Goal: Task Accomplishment & Management: Manage account settings

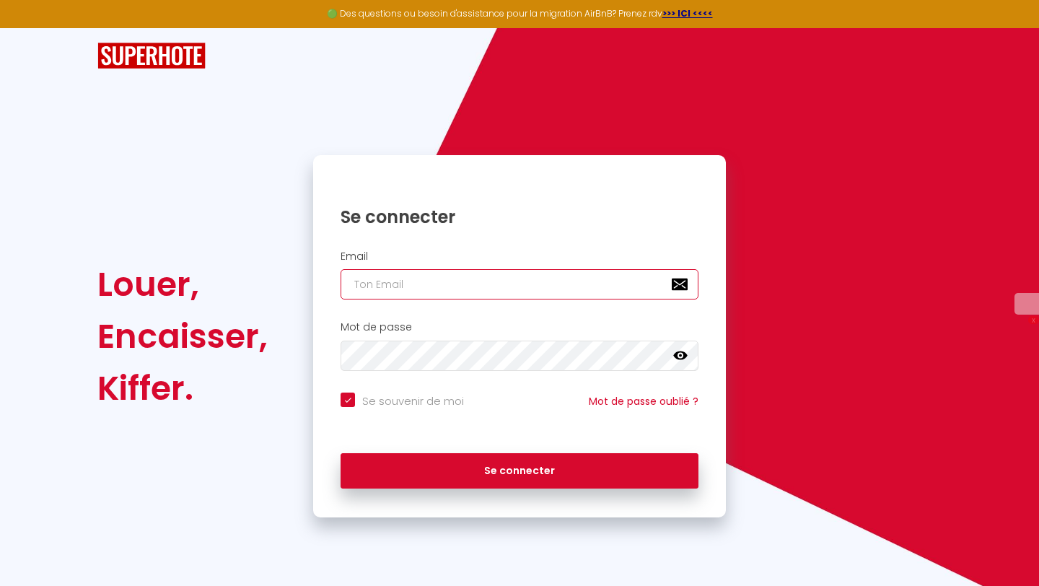
type input "[EMAIL_ADDRESS][DOMAIN_NAME]"
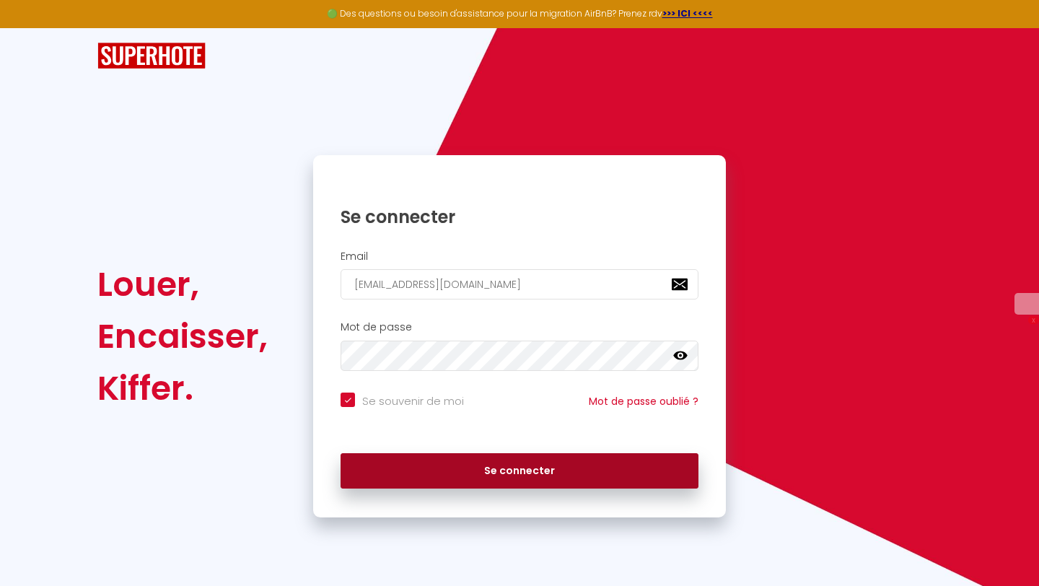
click at [473, 479] on button "Se connecter" at bounding box center [519, 471] width 358 height 36
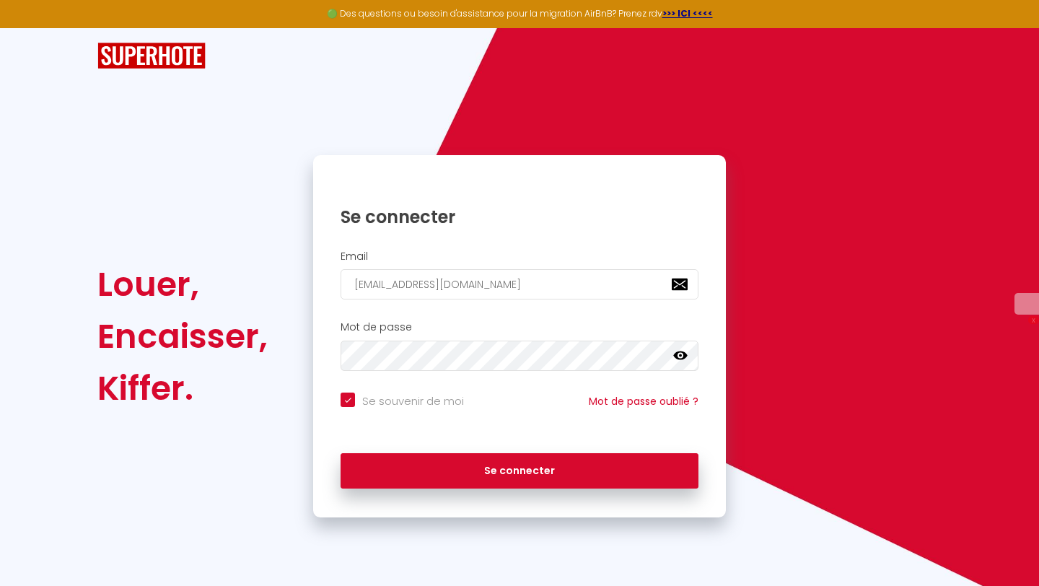
checkbox input "true"
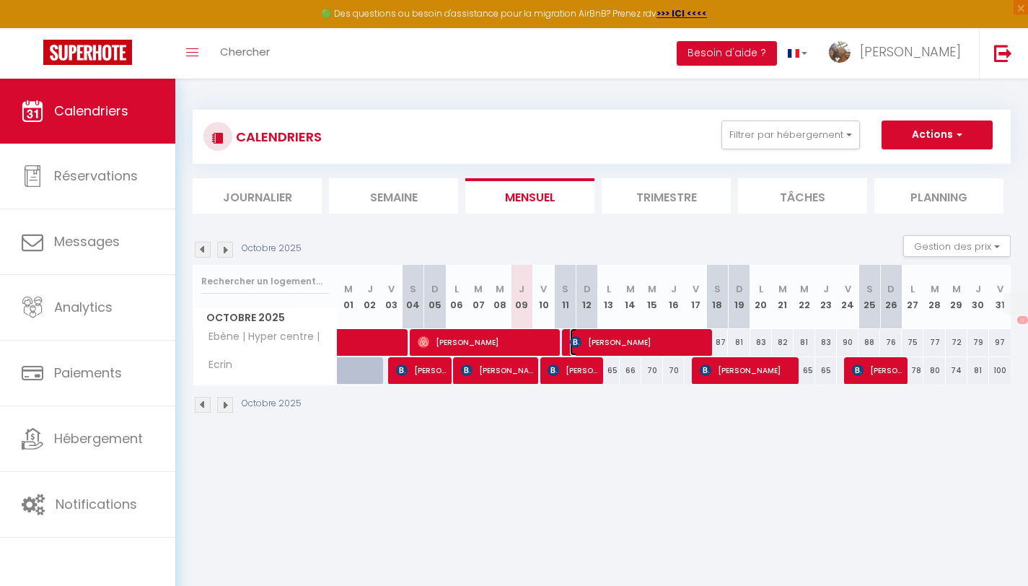
click at [592, 346] on span "[PERSON_NAME]" at bounding box center [638, 341] width 137 height 27
select select "OK"
select select "KO"
select select "0"
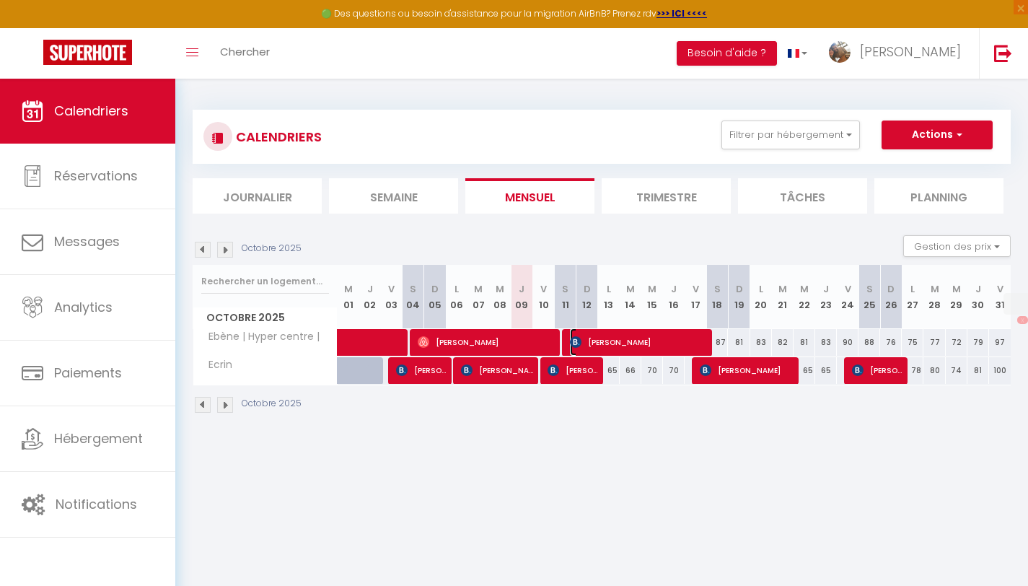
select select "1"
select select
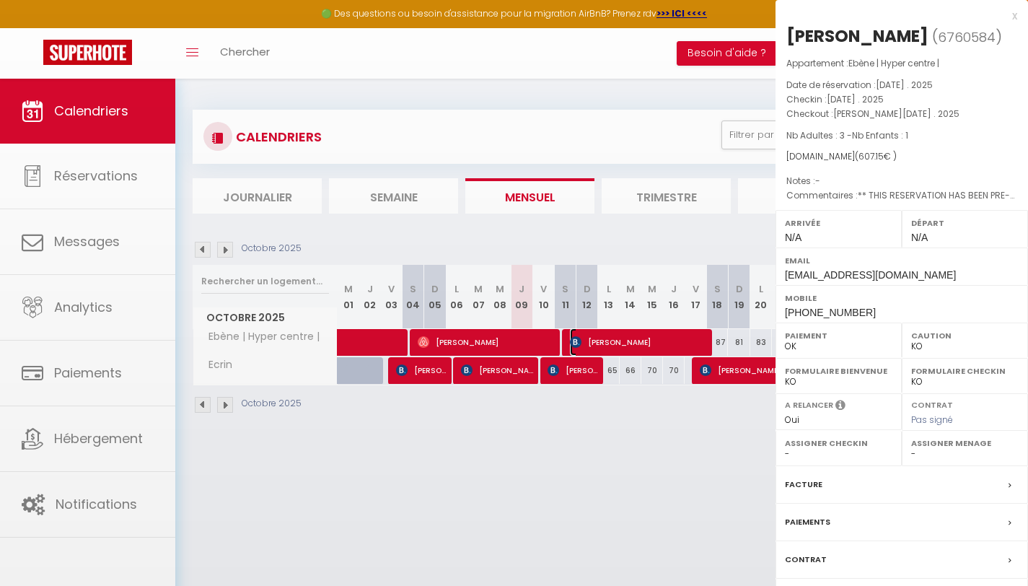
select select "39151"
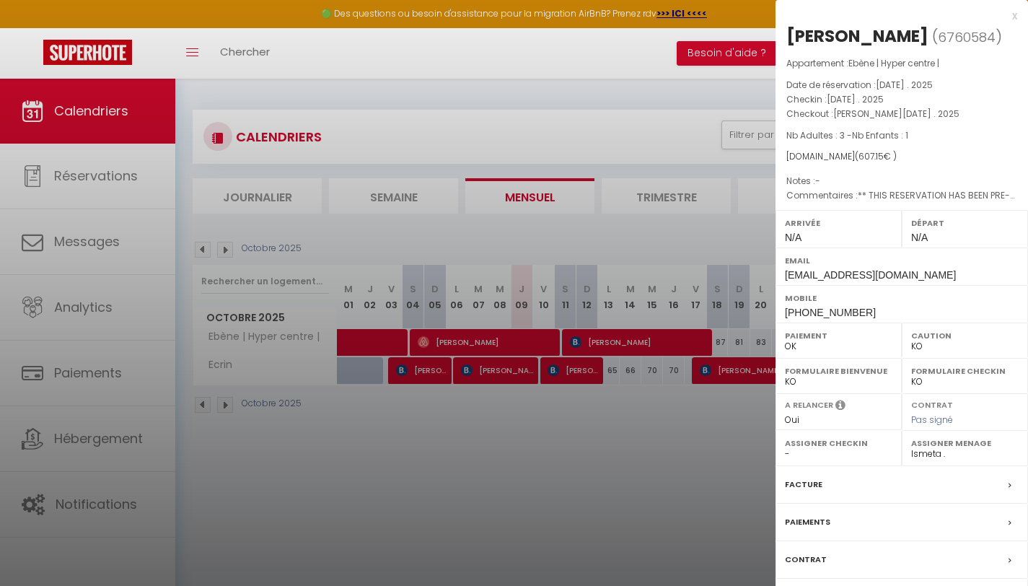
click at [1012, 17] on div "x" at bounding box center [896, 15] width 242 height 17
